Goal: Answer question/provide support: Share knowledge or assist other users

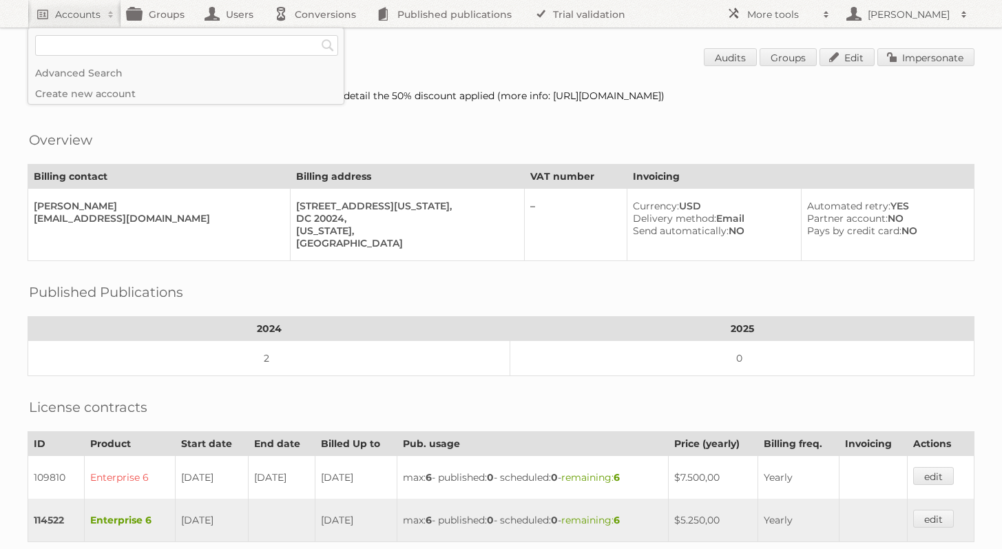
scroll to position [221, 0]
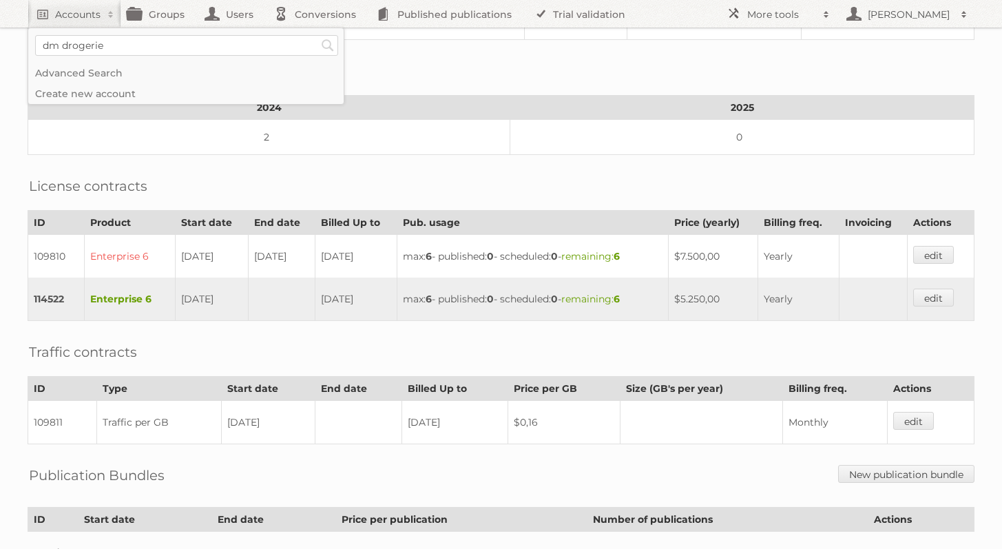
type input"] "dm drogerie"
click at [317, 35] on input "Search" at bounding box center [327, 45] width 21 height 21
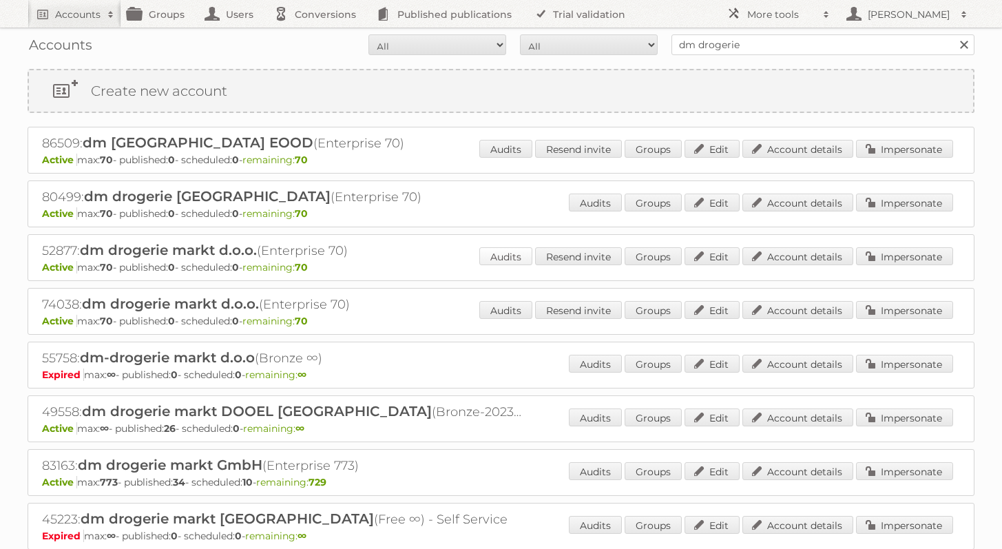
scroll to position [67, 0]
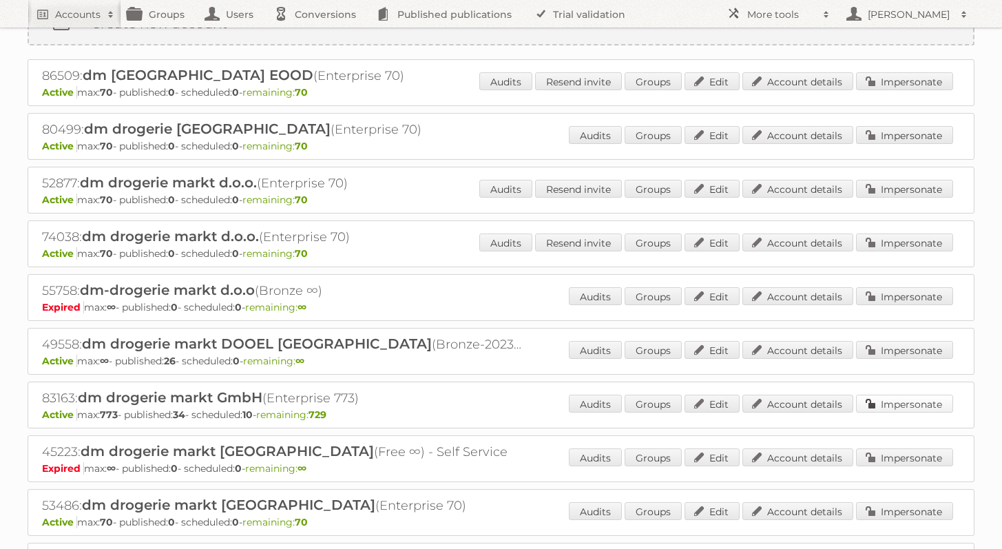
click at [899, 397] on link "Impersonate" at bounding box center [904, 404] width 97 height 18
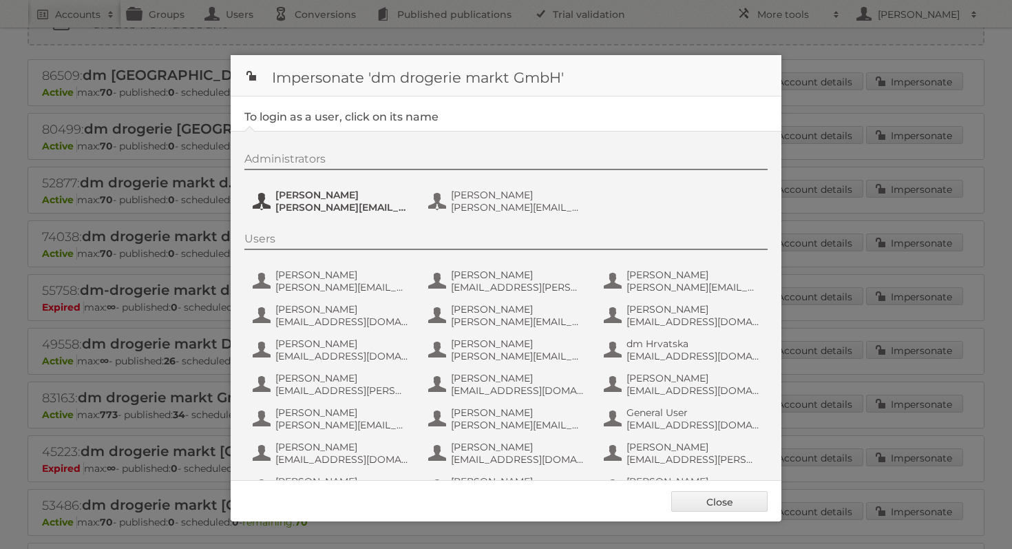
click at [323, 207] on span "[PERSON_NAME][EMAIL_ADDRESS][PERSON_NAME][DOMAIN_NAME]" at bounding box center [342, 207] width 134 height 12
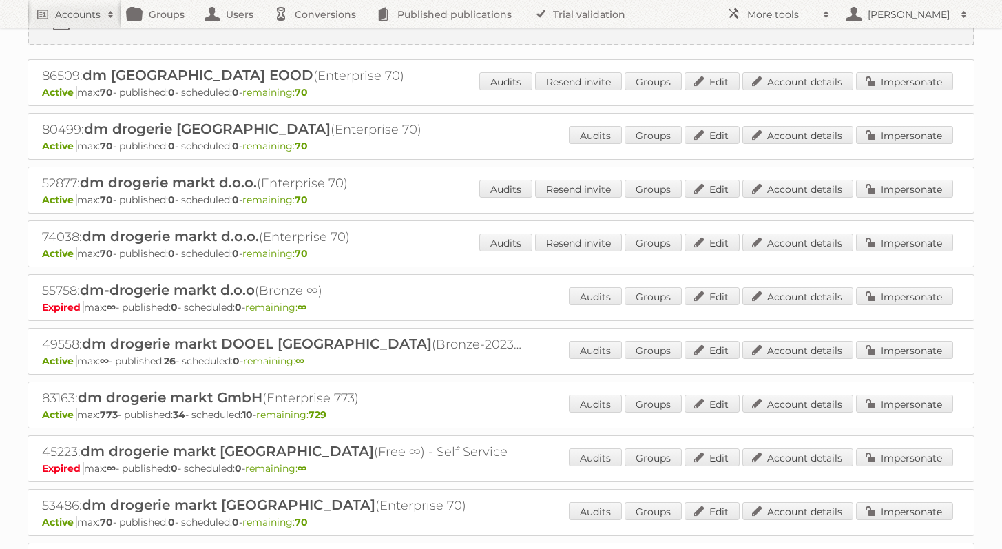
scroll to position [0, 0]
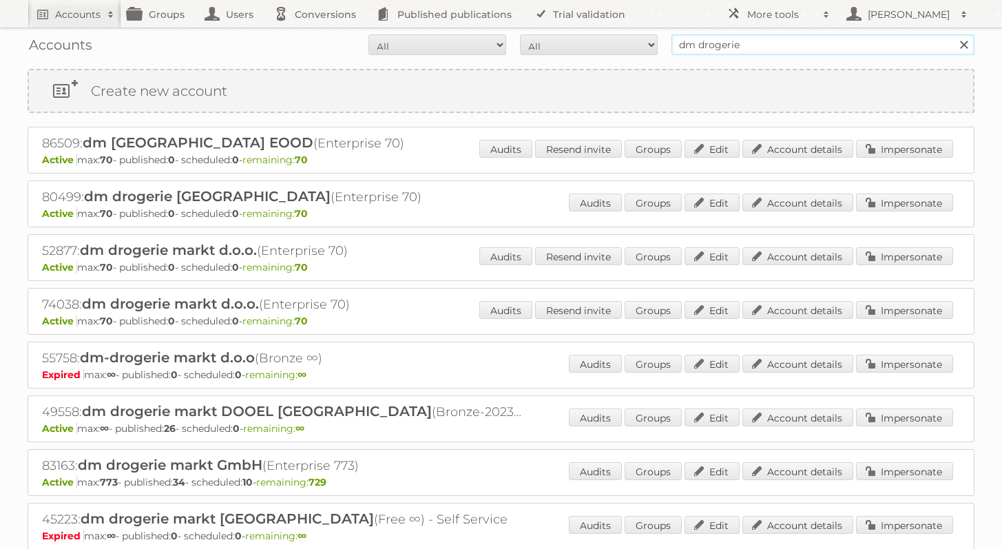
click at [742, 47] on input "dm drogerie" at bounding box center [822, 44] width 303 height 21
click at [740, 45] on input "dm drogerie" at bounding box center [822, 44] width 303 height 21
drag, startPoint x: 751, startPoint y: 45, endPoint x: 598, endPoint y: 45, distance: 152.9
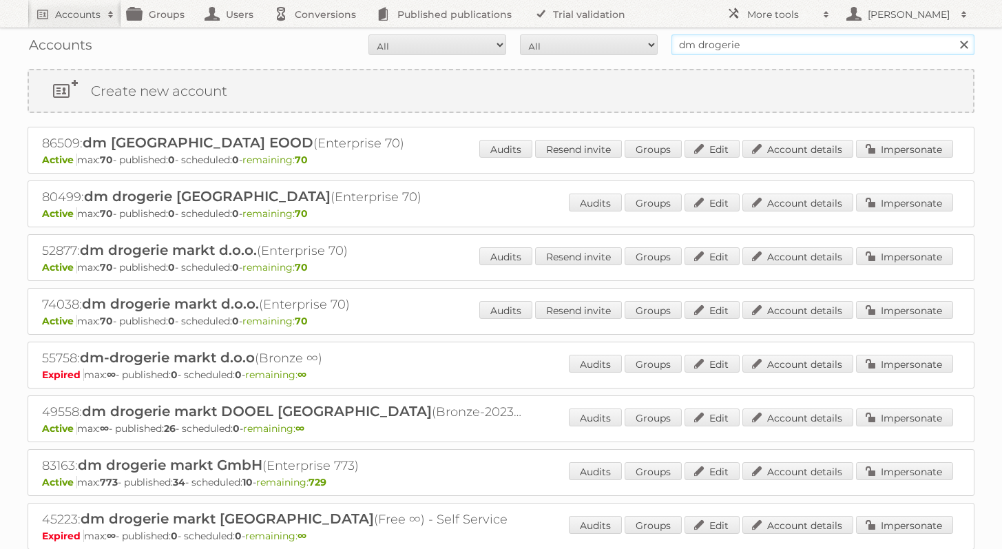
click at [598, 45] on form "All Active Expired Pending All Paid Trials Self service dm drogerie Search" at bounding box center [501, 44] width 947 height 21
type input "agnieszka publitas"
click at [953, 34] on input "Search" at bounding box center [963, 44] width 21 height 21
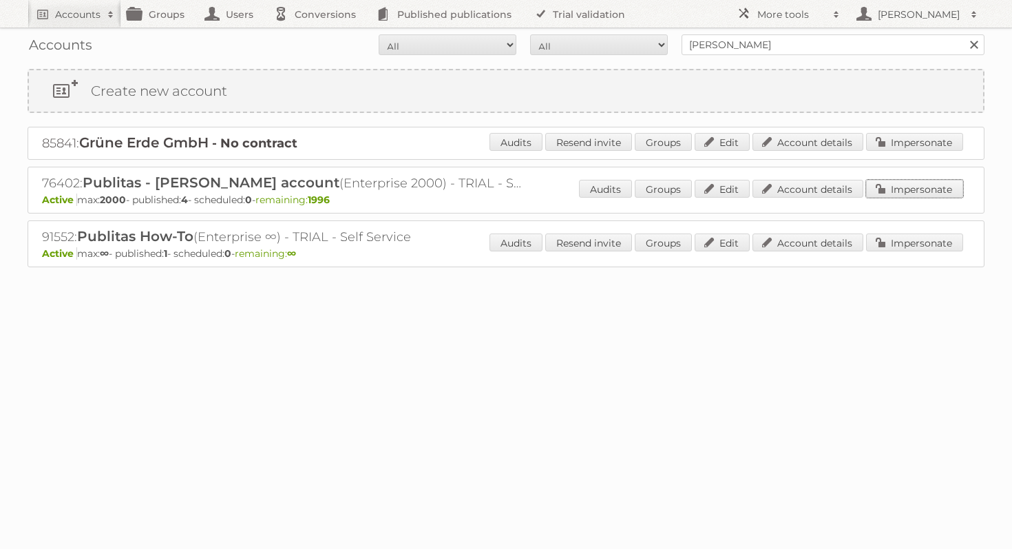
click at [940, 183] on link "Impersonate" at bounding box center [914, 189] width 97 height 18
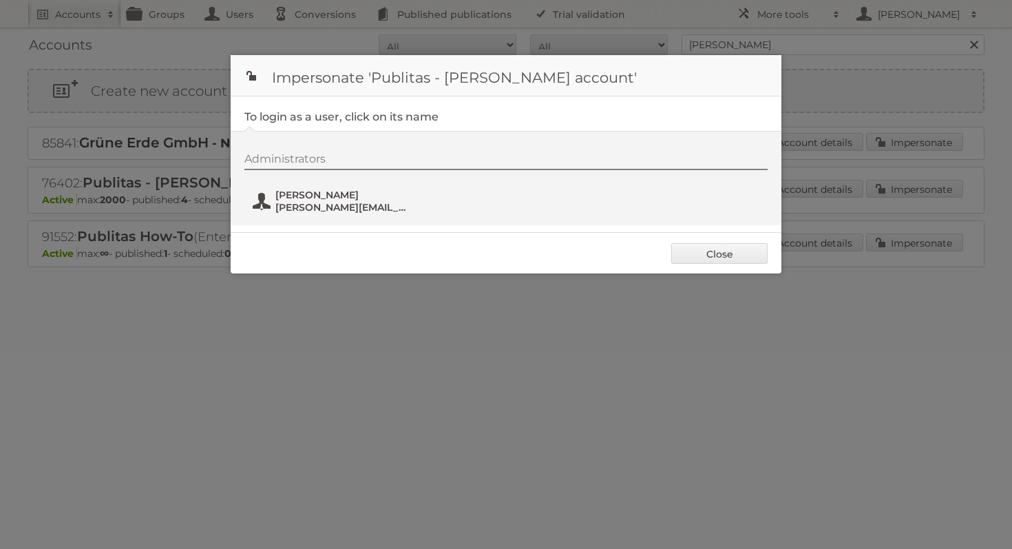
click at [346, 203] on span "agnieszka@publitas.com" at bounding box center [342, 207] width 134 height 12
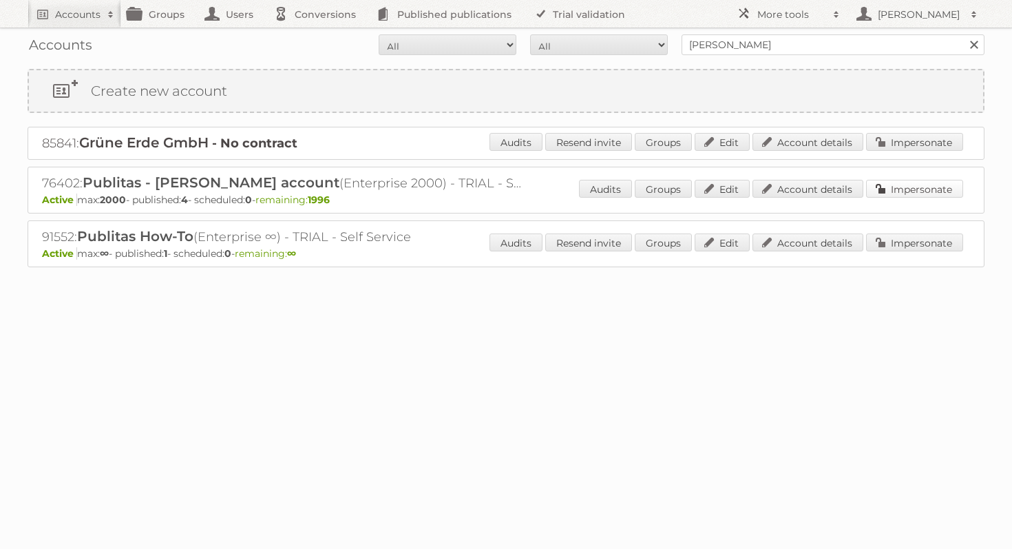
click at [906, 189] on link "Impersonate" at bounding box center [914, 189] width 97 height 18
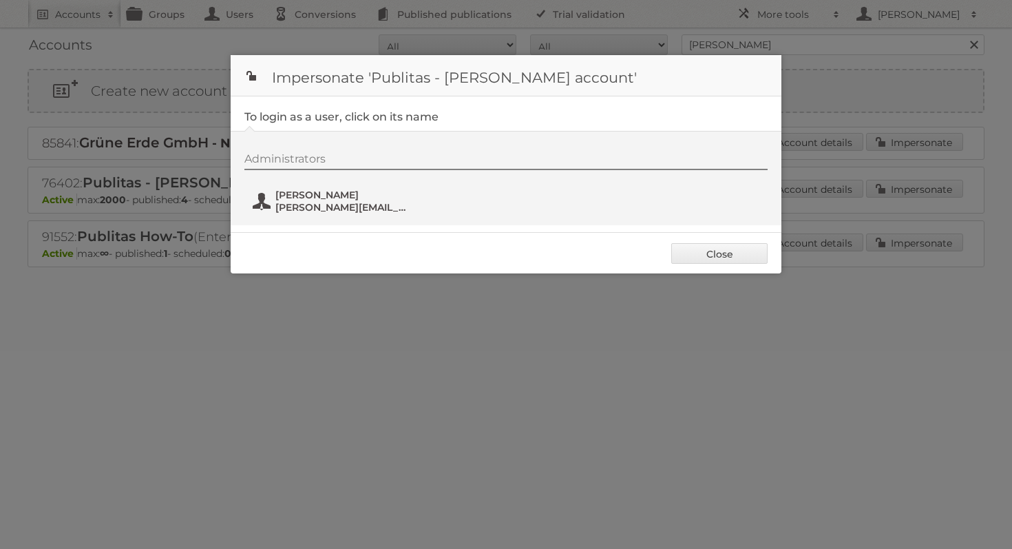
click at [377, 195] on span "[PERSON_NAME]" at bounding box center [342, 195] width 134 height 12
